Goal: Transaction & Acquisition: Book appointment/travel/reservation

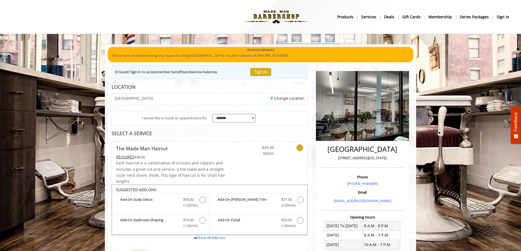
scroll to position [158, 0]
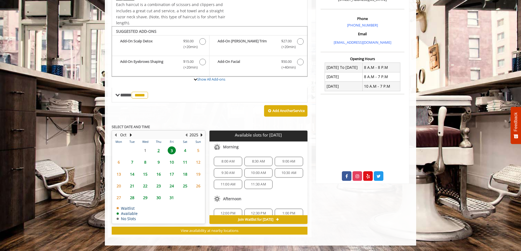
click at [239, 174] on div "9:30 AM" at bounding box center [228, 172] width 28 height 9
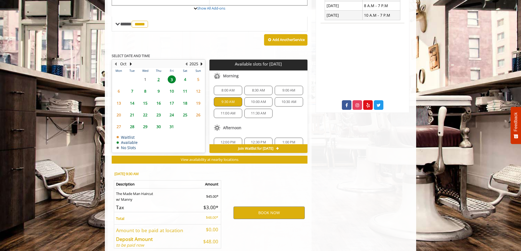
scroll to position [257, 0]
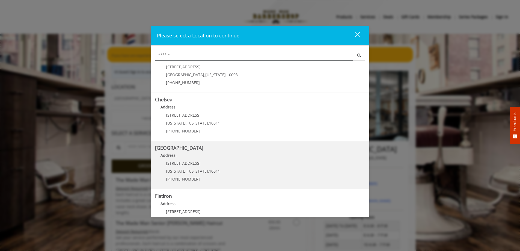
scroll to position [27, 0]
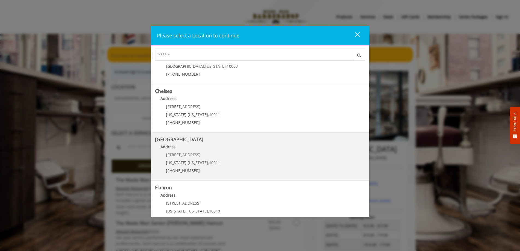
click at [250, 155] on Street "[GEOGRAPHIC_DATA] Address: [STREET_ADDRESS][US_STATE][US_STATE] (646) 850-0041" at bounding box center [260, 157] width 210 height 40
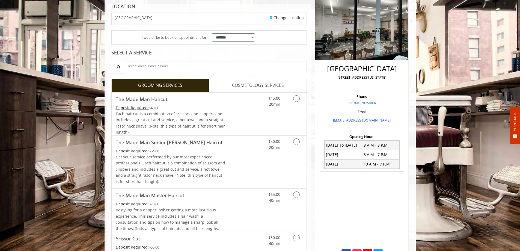
scroll to position [82, 0]
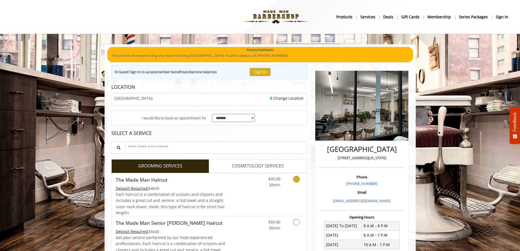
click at [258, 192] on div "$45.00 20min" at bounding box center [282, 194] width 49 height 43
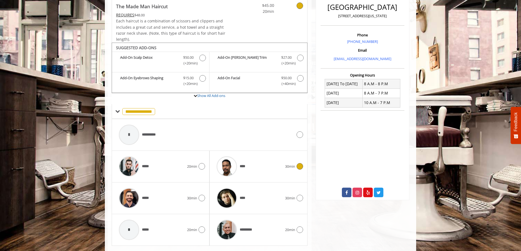
scroll to position [156, 0]
